Goal: Task Accomplishment & Management: Complete application form

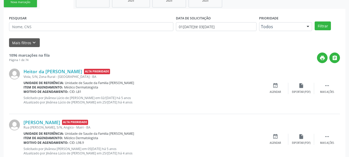
scroll to position [40, 0]
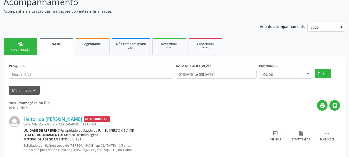
click at [27, 52] on link "person_add Nova marcação" at bounding box center [21, 46] width 34 height 17
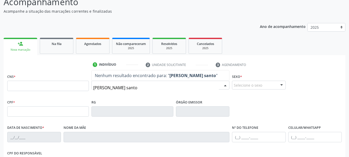
type input "[PERSON_NAME]"
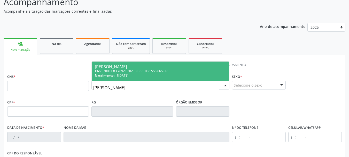
click at [125, 74] on span "1[DATE]" at bounding box center [122, 75] width 12 height 4
type input "700 0083 7692 0302"
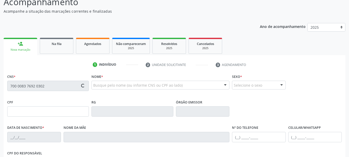
type input "085.555.665-09"
type input "1[DATE]"
type input "[PERSON_NAME]"
type input "[PHONE_NUMBER]"
type input "S/N"
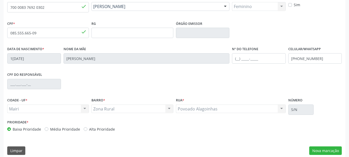
scroll to position [123, 0]
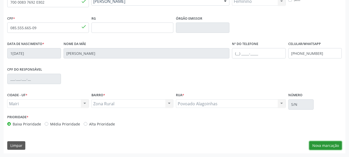
click at [324, 145] on button "Nova marcação" at bounding box center [325, 145] width 33 height 9
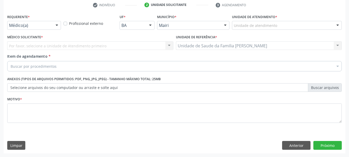
scroll to position [99, 0]
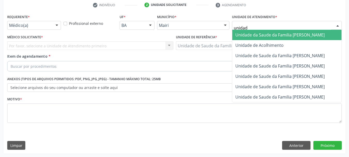
type input "unidade"
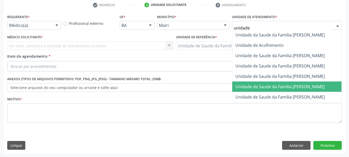
click at [269, 87] on span "Unidade de Saude da Familia [PERSON_NAME]" at bounding box center [279, 87] width 89 height 6
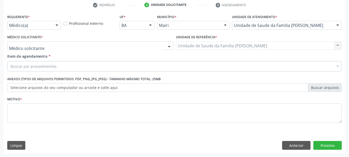
click at [48, 46] on div at bounding box center [90, 45] width 166 height 9
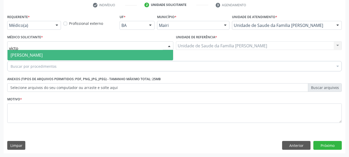
type input "victor"
click at [55, 58] on span "[PERSON_NAME]" at bounding box center [90, 55] width 166 height 10
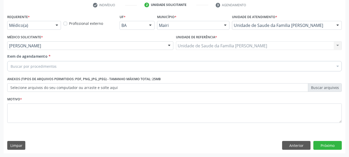
click at [59, 66] on div "Buscar por procedimentos" at bounding box center [174, 66] width 334 height 10
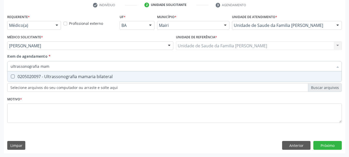
type input "ultrassonografia mama"
click at [75, 78] on div "0205020097 - Ultrassonografia mamaria bilateral" at bounding box center [175, 76] width 328 height 4
checkbox bilateral "true"
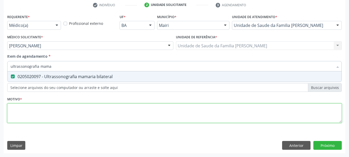
click at [73, 115] on div "Requerente * Médico(a) Médico(a) Enfermeiro(a) Paciente Nenhum resultado encont…" at bounding box center [174, 71] width 334 height 117
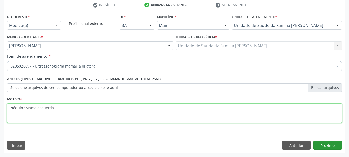
type textarea "Nódulo? Mama esquerda."
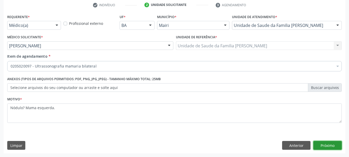
click at [335, 146] on button "Próximo" at bounding box center [327, 145] width 28 height 9
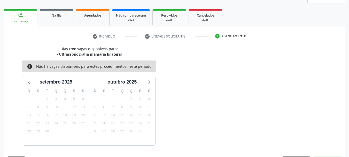
scroll to position [83, 0]
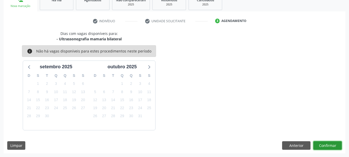
click at [325, 146] on button "Confirmar" at bounding box center [327, 145] width 28 height 9
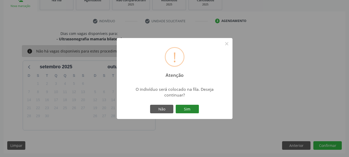
click at [193, 109] on button "Sim" at bounding box center [187, 109] width 23 height 9
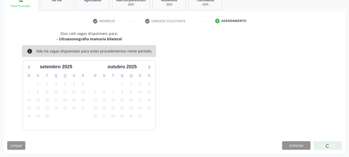
scroll to position [14, 0]
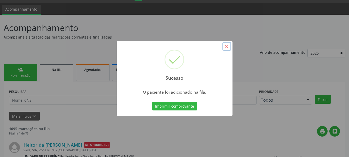
click at [228, 46] on button "×" at bounding box center [226, 46] width 9 height 9
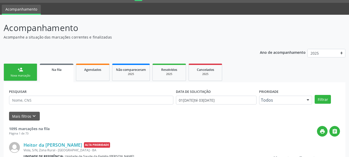
click at [33, 74] on div "Nova marcação" at bounding box center [20, 76] width 26 height 4
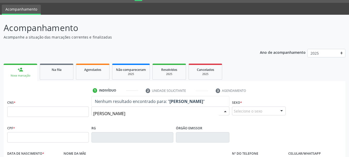
click at [98, 114] on input "[PERSON_NAME]" at bounding box center [156, 113] width 126 height 10
type input "[PERSON_NAME]"
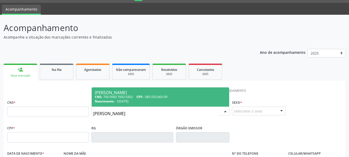
click at [98, 98] on span "CNS:" at bounding box center [98, 97] width 7 height 4
type input "700 0083 7692 0302"
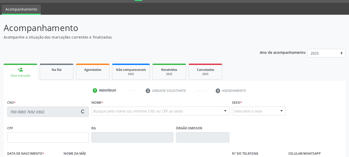
type input "085.555.665-09"
type input "1[DATE]"
type input "[PERSON_NAME]"
type input "[PHONE_NUMBER]"
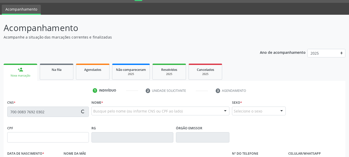
type input "S/N"
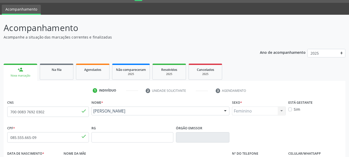
scroll to position [123, 0]
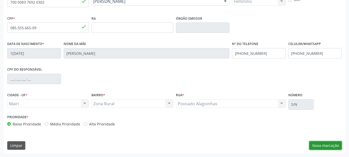
click at [317, 147] on button "Nova marcação" at bounding box center [325, 145] width 33 height 9
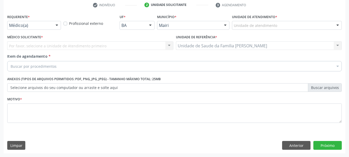
scroll to position [99, 0]
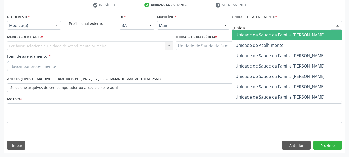
type input "unidad"
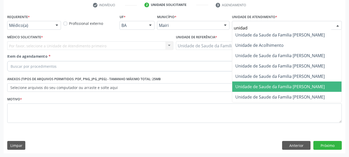
click at [267, 89] on span "Unidade de Saude da Familia [PERSON_NAME]" at bounding box center [279, 87] width 89 height 6
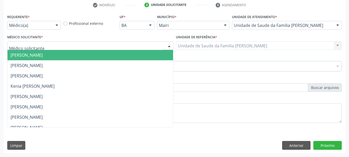
click at [64, 44] on div at bounding box center [90, 45] width 166 height 9
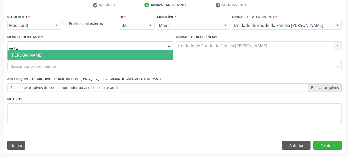
type input "victor"
click at [60, 54] on span "[PERSON_NAME]" at bounding box center [90, 55] width 166 height 10
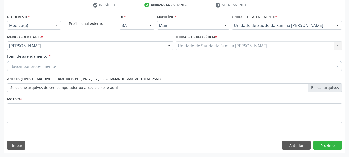
click at [72, 65] on div "Buscar por procedimentos" at bounding box center [174, 66] width 334 height 10
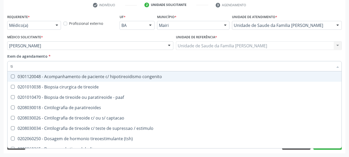
type input "t"
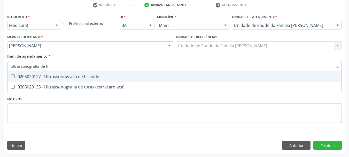
type input "ultrassonografia de [PERSON_NAME]"
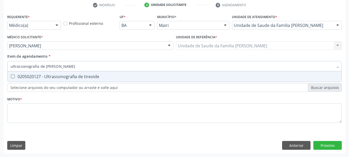
click at [77, 78] on div "0205020127 - Ultrassonografia de tireoide" at bounding box center [175, 76] width 328 height 4
checkbox tireoide "true"
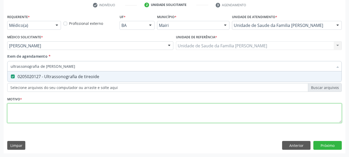
click at [48, 114] on div "Requerente * Médico(a) Médico(a) Enfermeiro(a) Paciente Nenhum resultado encont…" at bounding box center [174, 71] width 334 height 117
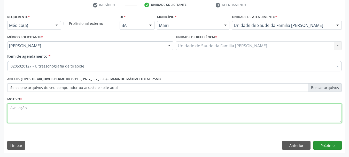
type textarea "Avaliação."
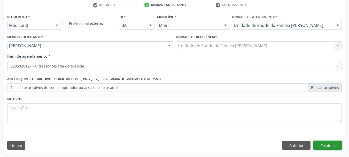
click at [326, 143] on button "Próximo" at bounding box center [327, 145] width 28 height 9
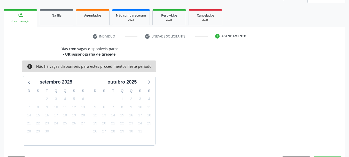
scroll to position [83, 0]
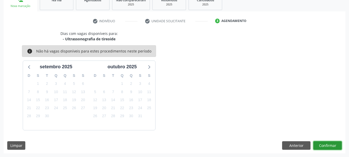
click at [322, 146] on button "Confirmar" at bounding box center [327, 145] width 28 height 9
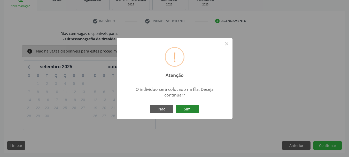
click at [193, 107] on button "Sim" at bounding box center [187, 109] width 23 height 9
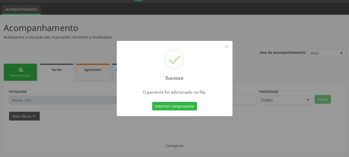
scroll to position [14, 0]
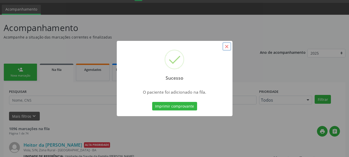
click at [226, 47] on button "×" at bounding box center [226, 46] width 9 height 9
